Goal: Navigation & Orientation: Find specific page/section

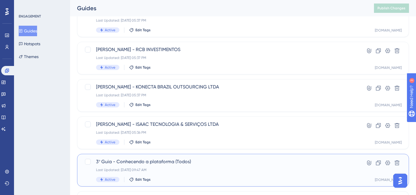
click at [308, 171] on div "Last Updated: 05 de set. de 2025 09:47 AM" at bounding box center [219, 169] width 247 height 5
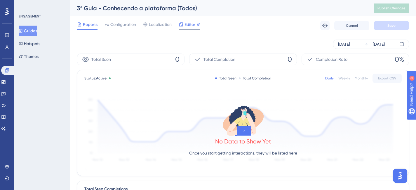
click at [192, 26] on span "Editor" at bounding box center [189, 24] width 11 height 7
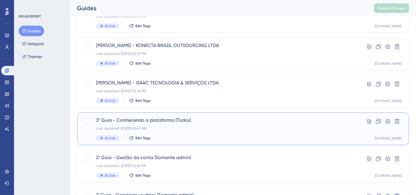
click at [216, 129] on div "Last Updated: 05 de set. de 2025 09:47 AM" at bounding box center [219, 128] width 247 height 5
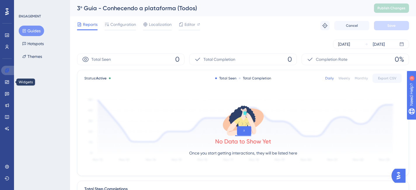
click at [9, 73] on link at bounding box center [8, 70] width 14 height 9
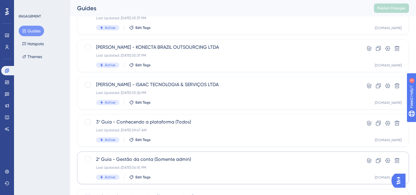
scroll to position [178, 0]
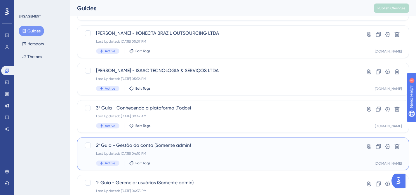
click at [209, 155] on div "2º Guia - Gestão da conta (Somente admin) Last Updated: 05 de set. de 2025 04:1…" at bounding box center [219, 154] width 247 height 24
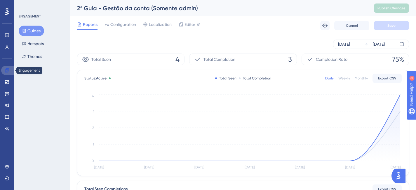
click at [10, 72] on link at bounding box center [8, 70] width 14 height 9
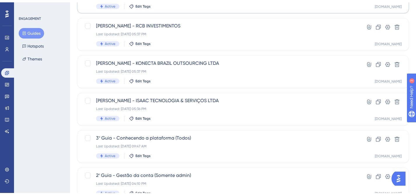
scroll to position [202, 0]
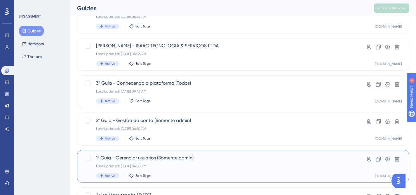
click at [185, 163] on div "1º Guia - Gerenciar usuários (Somente admin) Last Updated: 05 de set. de 2025 0…" at bounding box center [219, 166] width 247 height 24
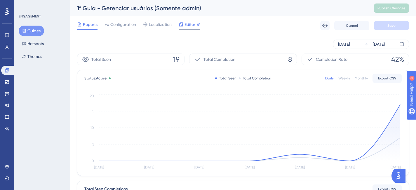
click at [188, 27] on span "Editor" at bounding box center [189, 24] width 11 height 7
click at [8, 64] on div "Engagement Widgets Feedback Product Updates Knowledge Base AI Assistant" at bounding box center [7, 93] width 12 height 82
click at [9, 69] on icon at bounding box center [7, 70] width 5 height 5
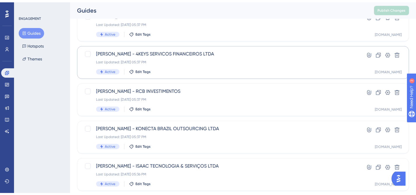
scroll to position [118, 0]
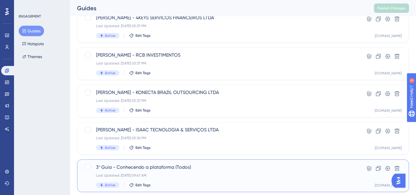
click at [195, 169] on span "3º Guia - Conhecendo a plataforma (Todos)" at bounding box center [219, 167] width 247 height 7
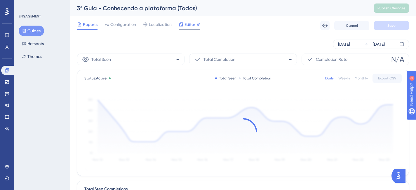
click at [192, 26] on span "Editor" at bounding box center [189, 24] width 11 height 7
